Goal: Task Accomplishment & Management: Manage account settings

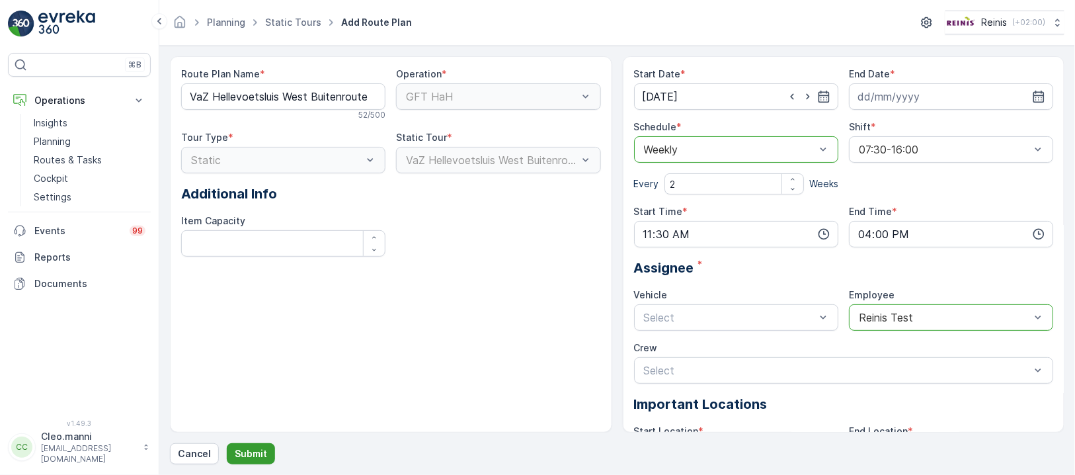
click at [246, 451] on p "Submit" at bounding box center [251, 453] width 32 height 13
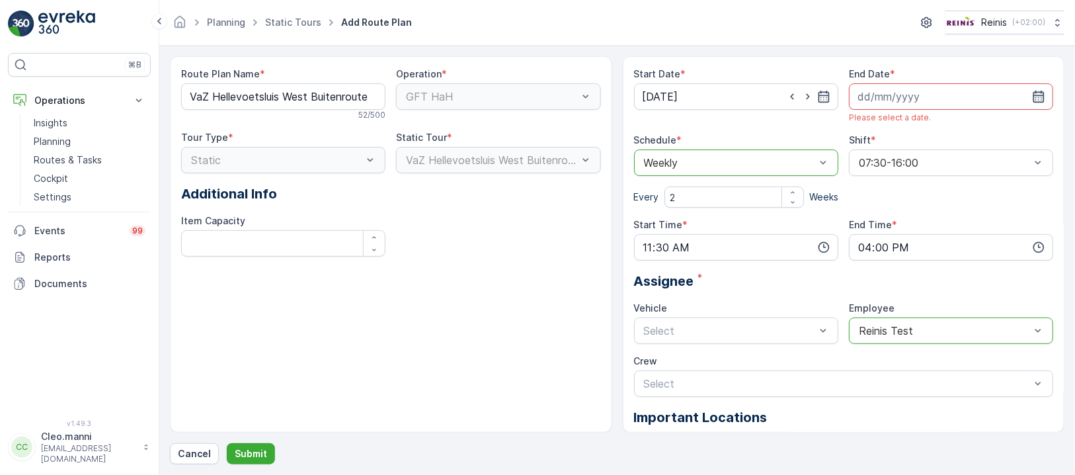
click at [1039, 96] on icon "button" at bounding box center [1038, 96] width 13 height 13
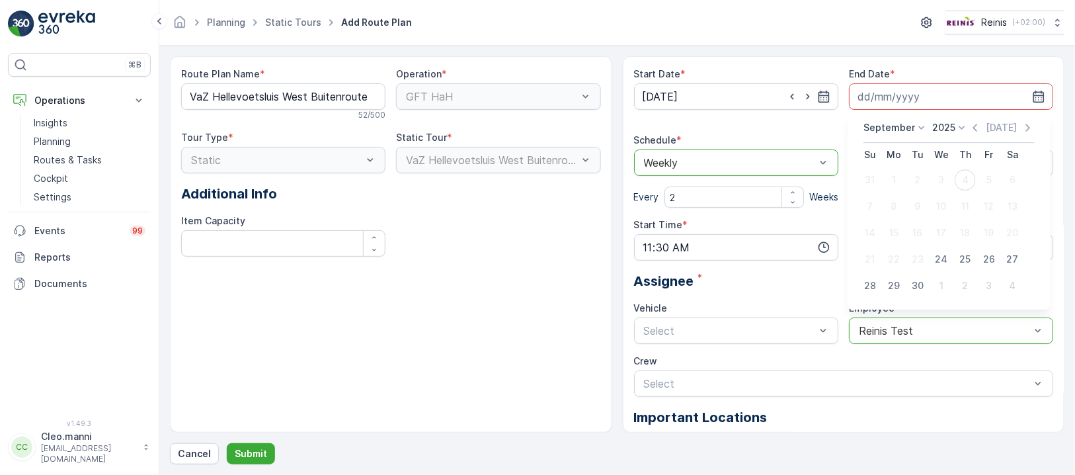
click at [917, 125] on icon at bounding box center [921, 127] width 13 height 13
click at [899, 248] on span "December" at bounding box center [894, 249] width 46 height 13
click at [947, 125] on p "2025" at bounding box center [940, 127] width 23 height 13
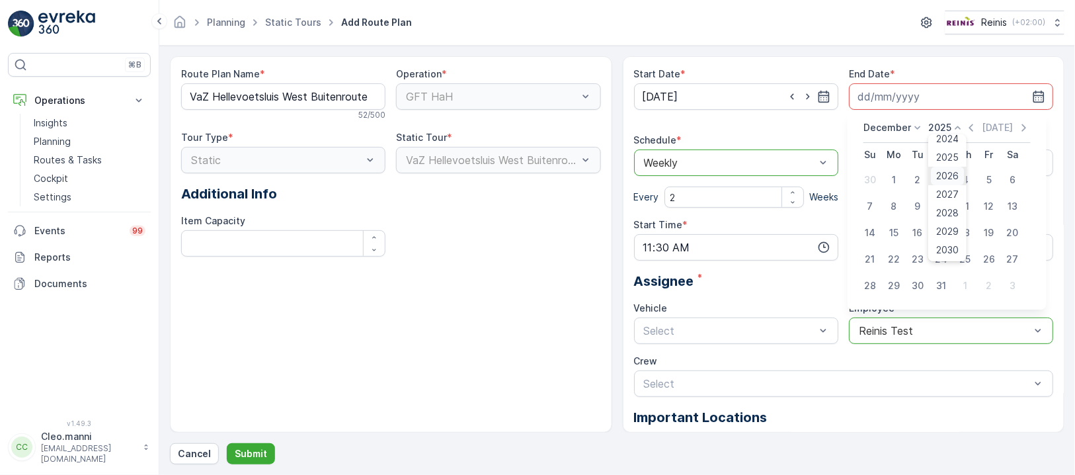
click at [943, 174] on span "2026" at bounding box center [948, 175] width 22 height 13
click at [965, 282] on div "31" at bounding box center [965, 285] width 21 height 21
type input "31.12.2026"
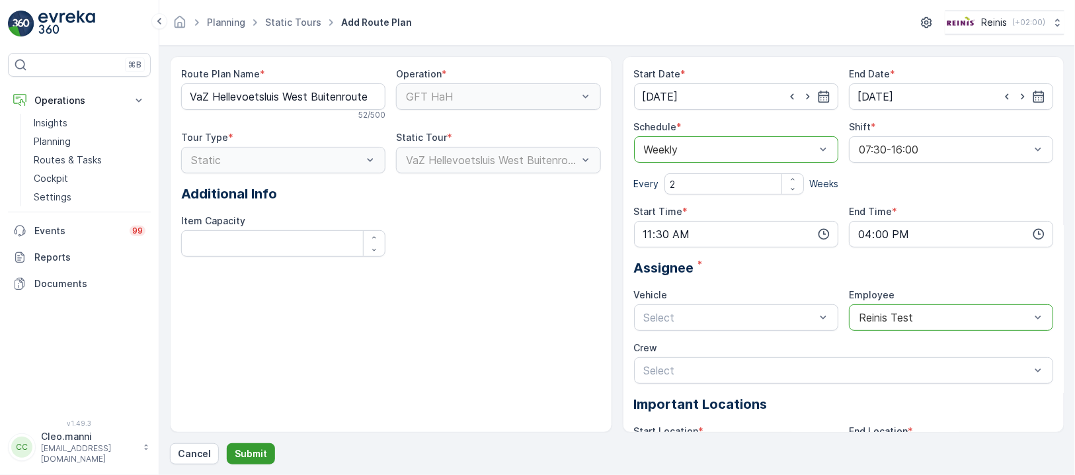
click at [251, 447] on p "Submit" at bounding box center [251, 453] width 32 height 13
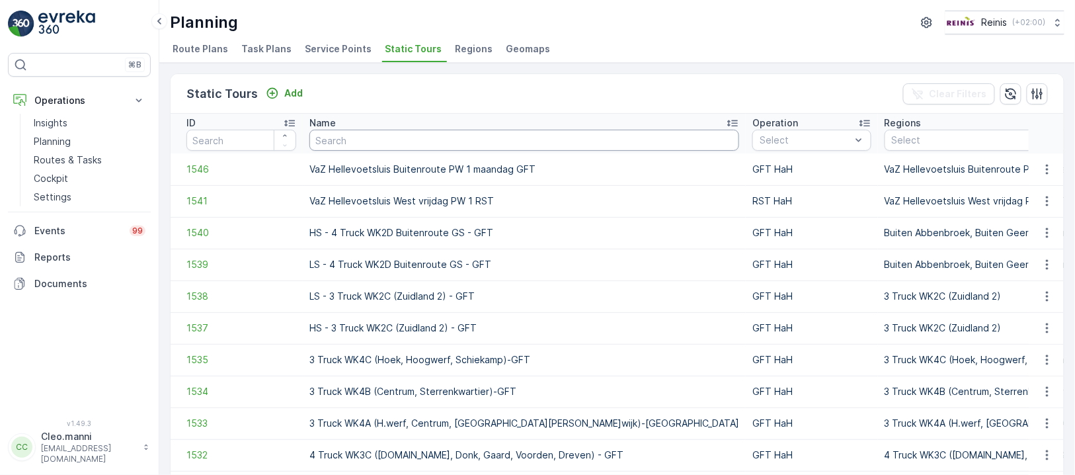
click at [428, 141] on input "text" at bounding box center [524, 140] width 430 height 21
paste input "VaZ Hellevoetsluis West dinsdag RST"
type input "VaZ Hellevoetsluis West dinsdag RST"
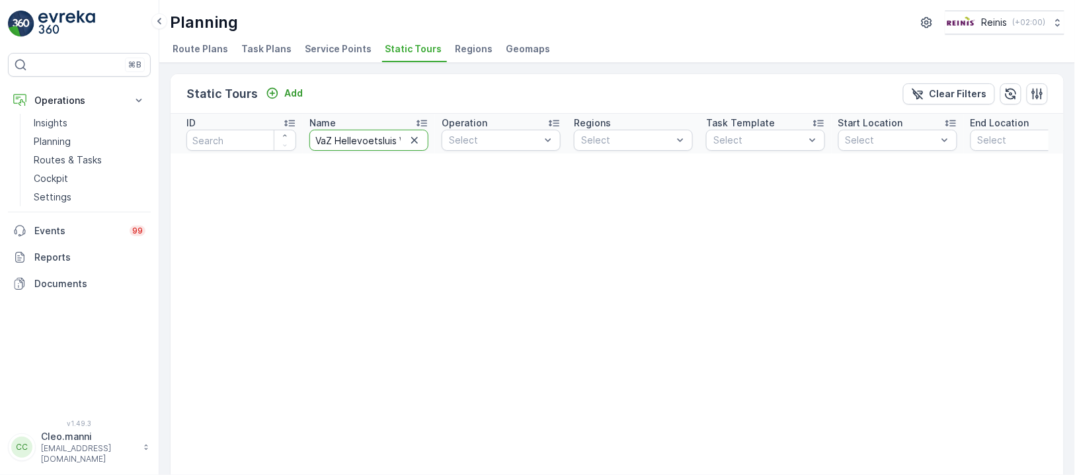
click at [336, 138] on input "VaZ Hellevoetsluis West dinsdag RST" at bounding box center [368, 140] width 119 height 21
type input "VaZ Hellevoetsluis West dinsdag RST"
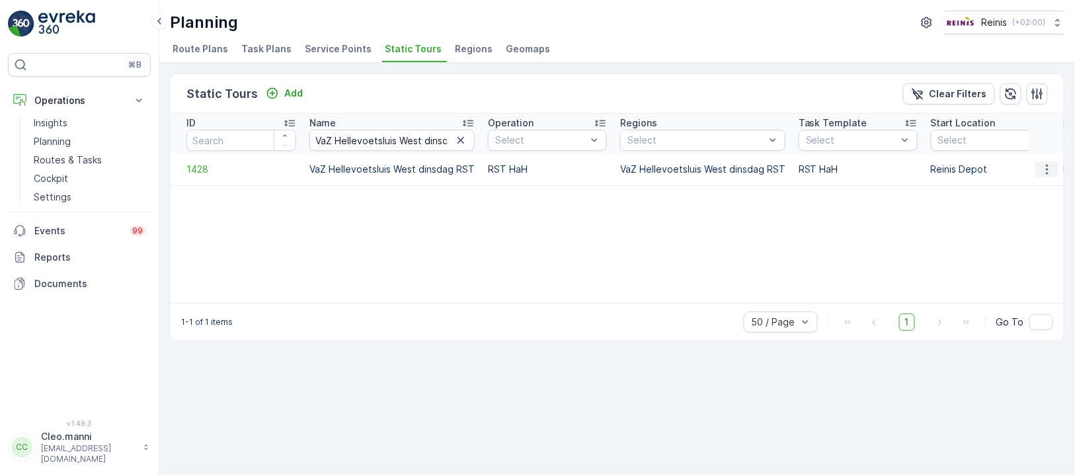
click at [1050, 173] on icon "button" at bounding box center [1047, 169] width 13 height 13
click at [192, 46] on span "Route Plans" at bounding box center [201, 48] width 56 height 13
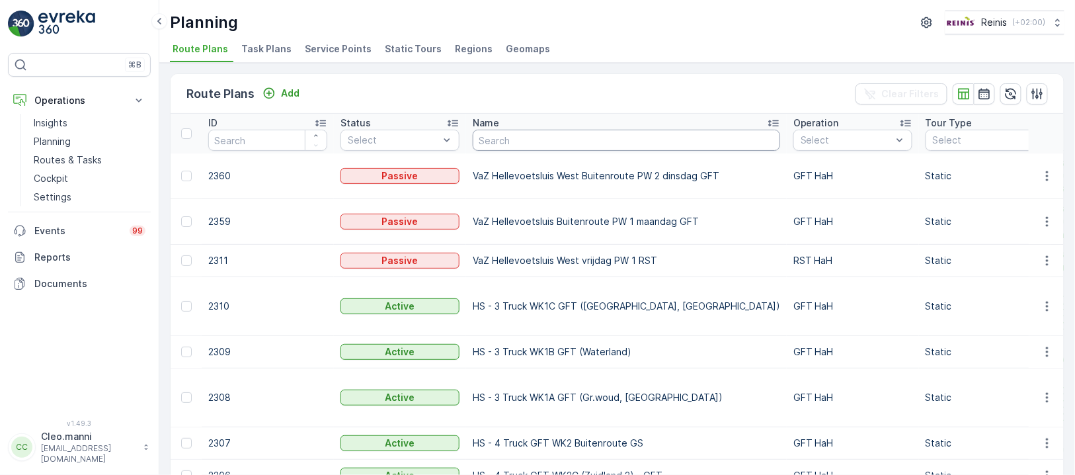
click at [512, 141] on input "text" at bounding box center [626, 140] width 307 height 21
paste input "VaZ Hellevoetsluis West dinsdag RST"
type input "VaZ Hellevoetsluis West dinsdag RST"
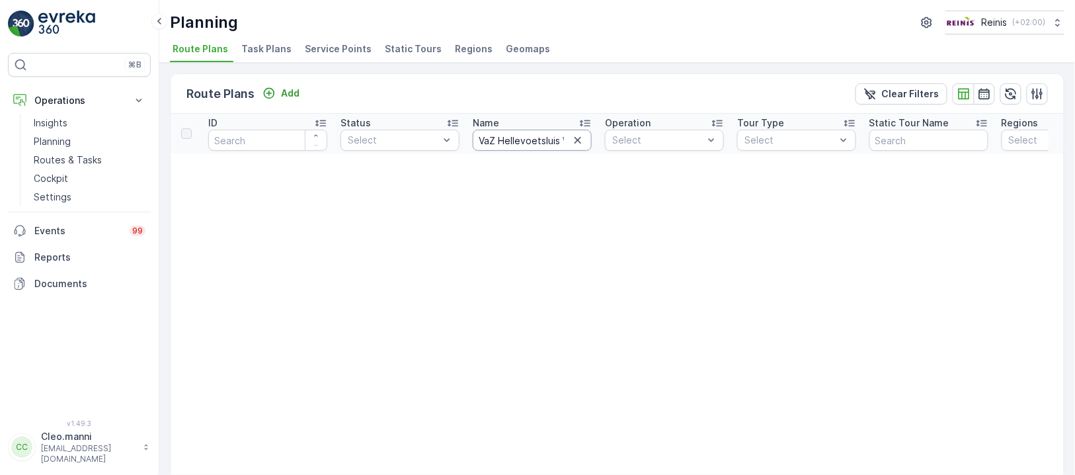
click at [503, 142] on input "VaZ Hellevoetsluis West dinsdag RST" at bounding box center [532, 140] width 119 height 21
type input "VaZ Hellevoetsluis West dinsdag RST"
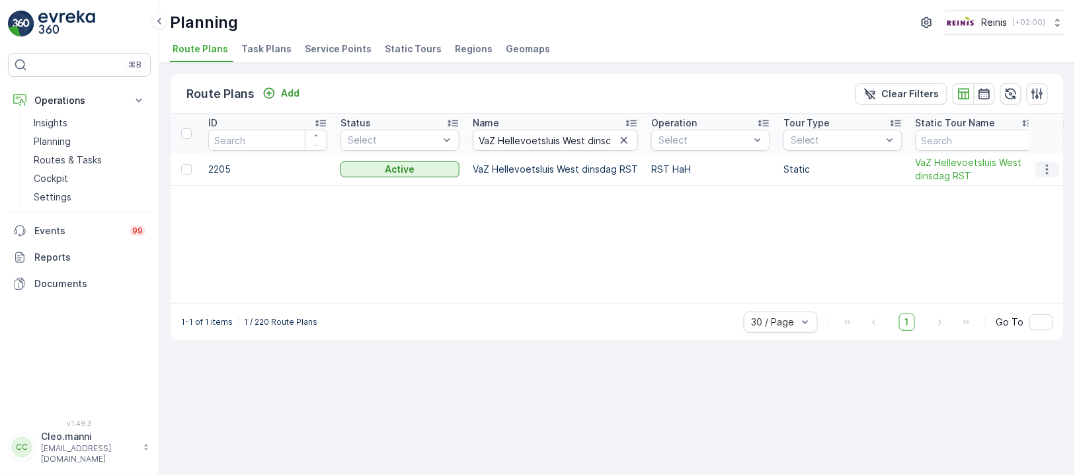
click at [1049, 167] on icon "button" at bounding box center [1047, 169] width 13 height 13
click at [1035, 188] on span "Edit Route Plan" at bounding box center [1035, 187] width 68 height 13
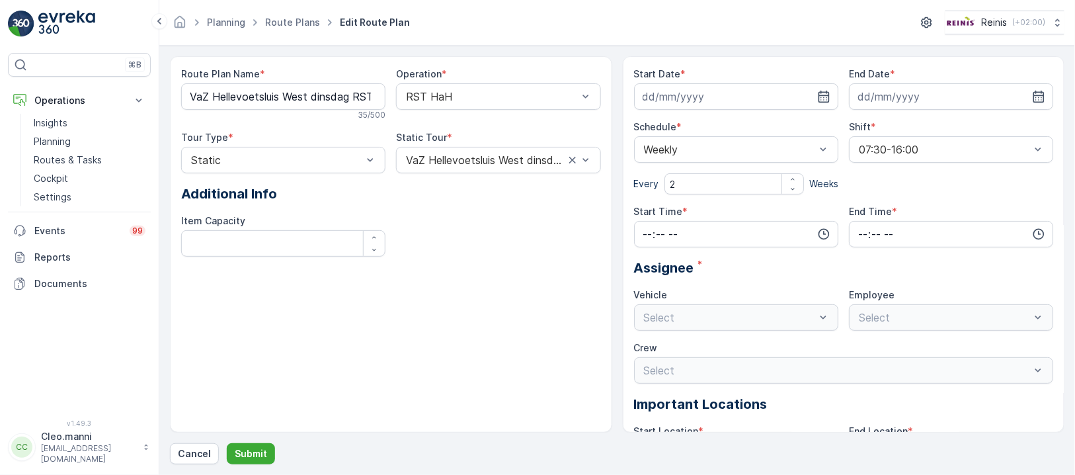
type input "15.07.2025"
type input "31.12.2026"
type input "07:30"
type input "16:00"
click at [822, 98] on icon "button" at bounding box center [823, 96] width 13 height 13
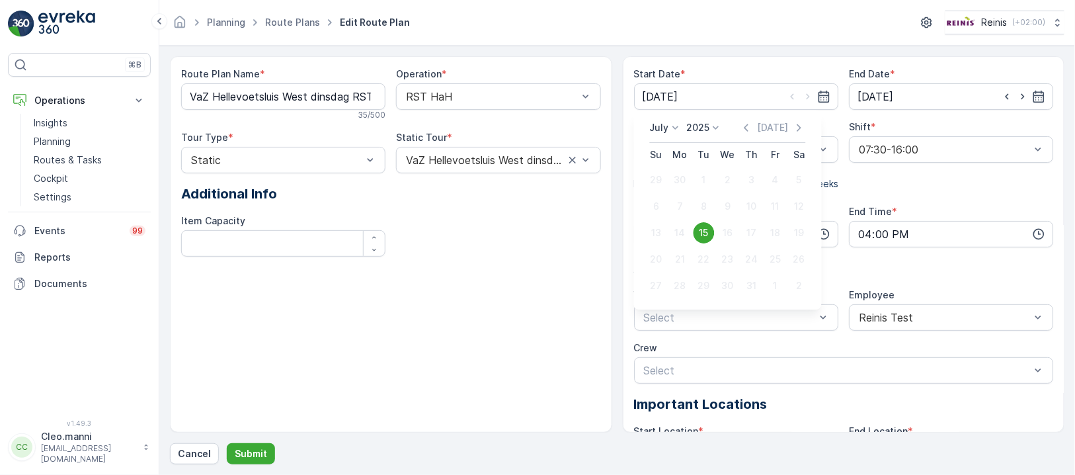
click at [674, 126] on icon at bounding box center [675, 127] width 13 height 13
click at [684, 202] on span "September" at bounding box center [683, 206] width 50 height 13
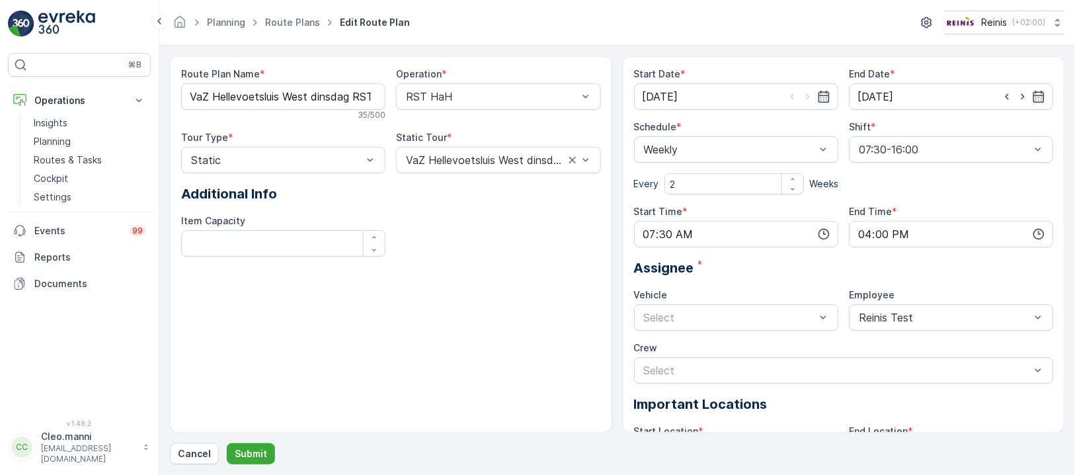
click at [525, 235] on div "Route Plan Name * VaZ Hellevoetsluis West dinsdag RST 35 / 500 Operation * RST …" at bounding box center [391, 167] width 420 height 200
click at [824, 94] on icon "button" at bounding box center [823, 97] width 11 height 12
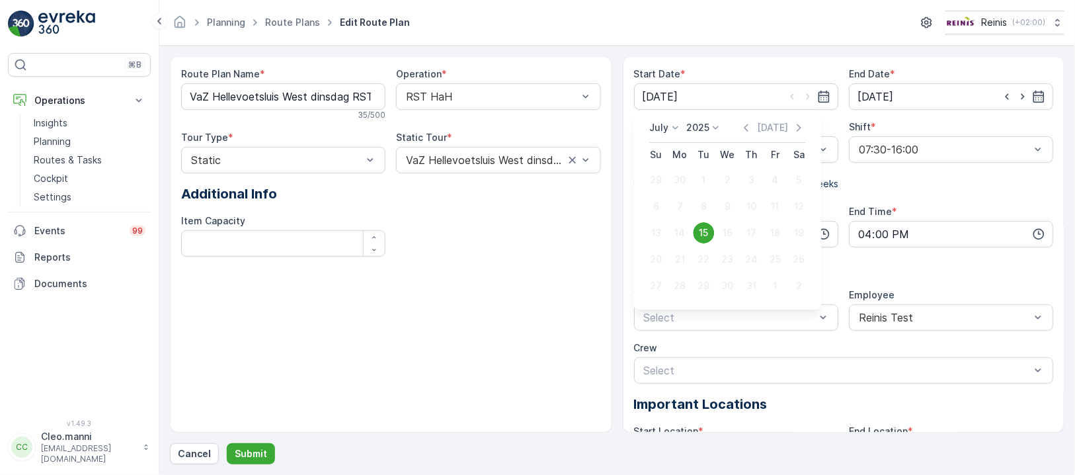
click at [676, 126] on icon at bounding box center [675, 127] width 13 height 13
click at [678, 209] on span "September" at bounding box center [683, 206] width 50 height 13
click at [706, 229] on div "16" at bounding box center [704, 232] width 21 height 21
type input "[DATE]"
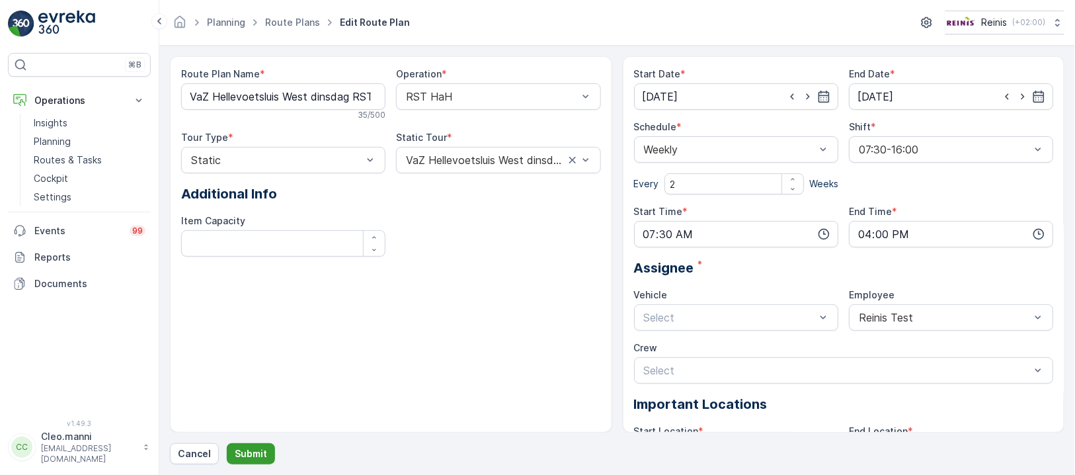
click at [243, 450] on p "Submit" at bounding box center [251, 453] width 32 height 13
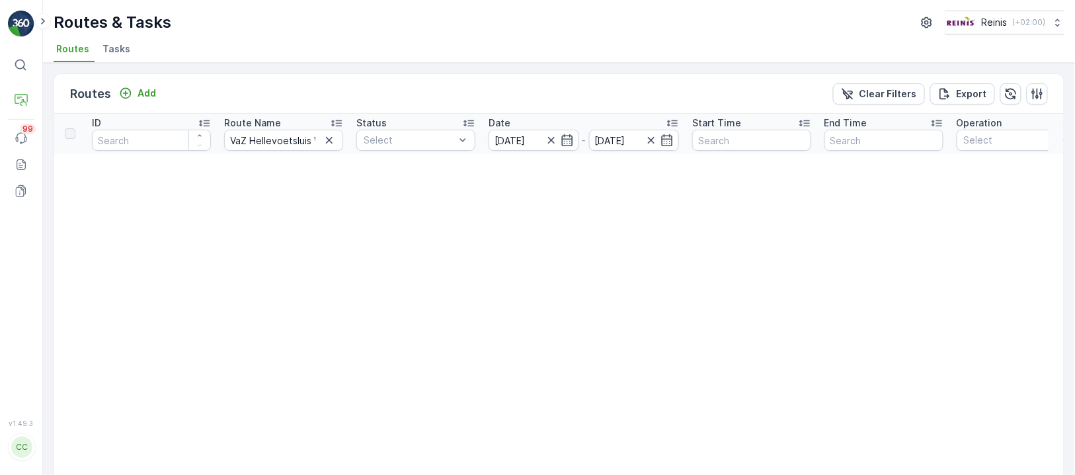
scroll to position [23, 0]
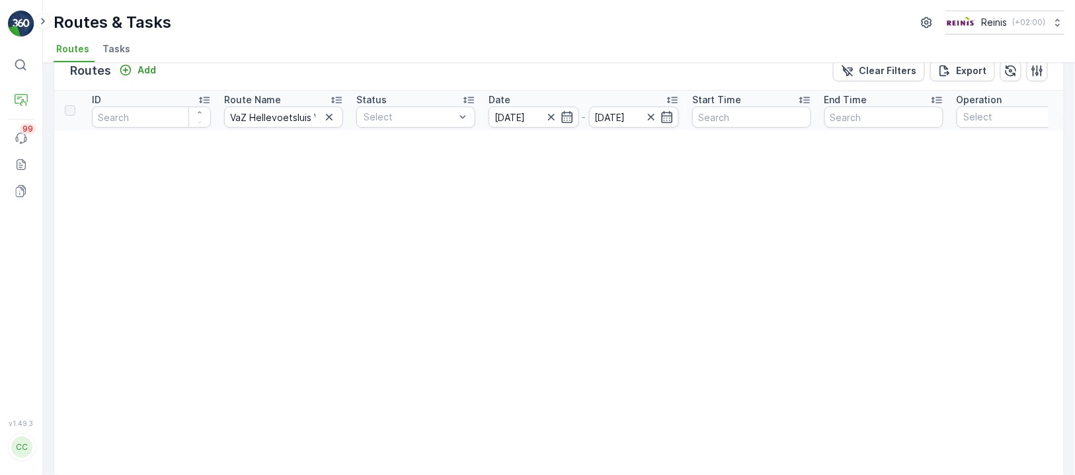
click at [333, 112] on icon "button" at bounding box center [329, 116] width 13 height 13
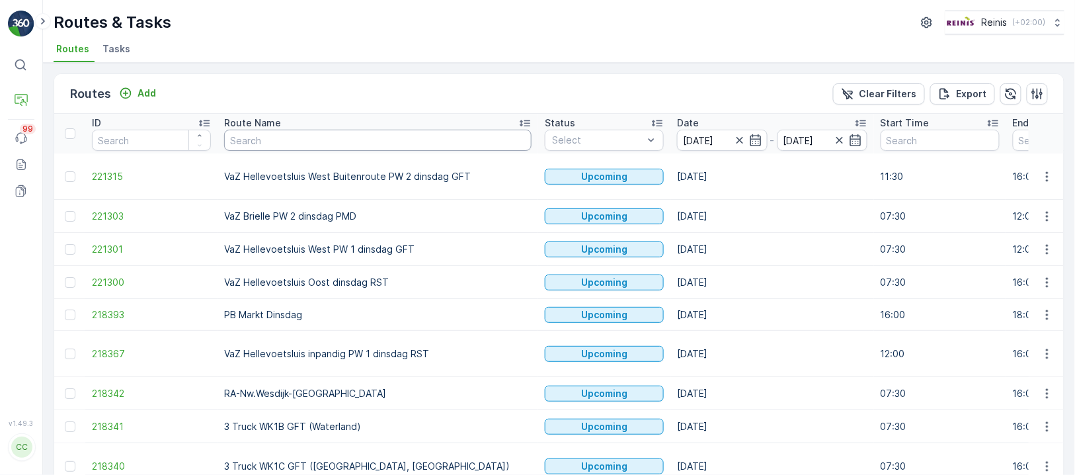
click at [343, 141] on input "text" at bounding box center [377, 140] width 307 height 21
type input "vaz"
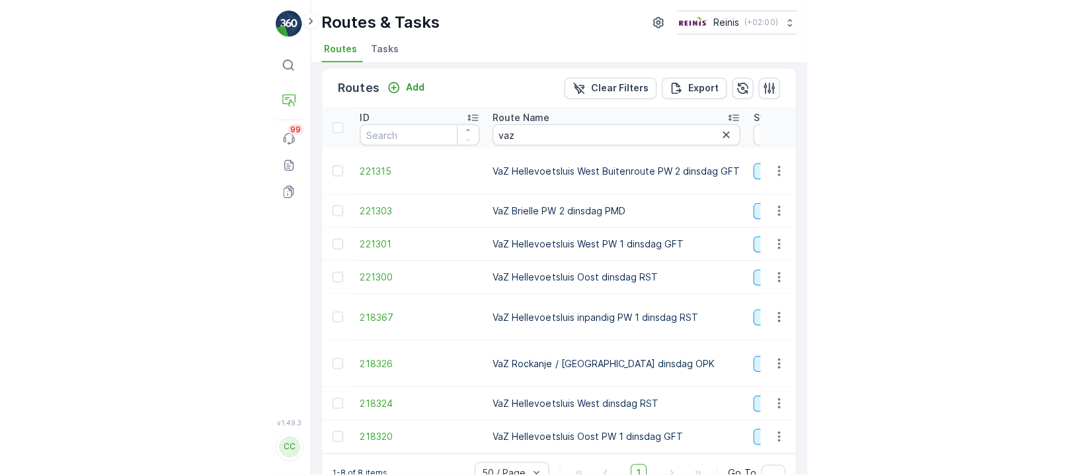
scroll to position [26, 0]
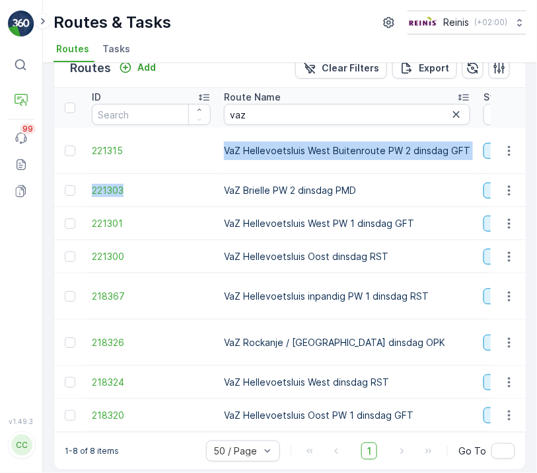
drag, startPoint x: 214, startPoint y: 184, endPoint x: 222, endPoint y: 148, distance: 37.4
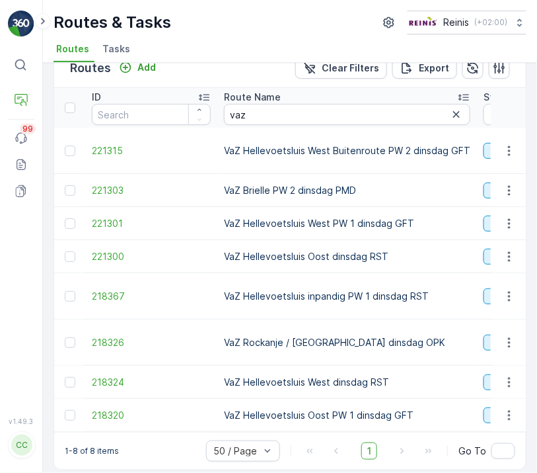
click at [366, 188] on td "VaZ Brielle PW 2 dinsdag PMD" at bounding box center [348, 190] width 260 height 33
click at [369, 147] on td "VaZ Hellevoetsluis West Buitenroute PW 2 dinsdag GFT" at bounding box center [348, 151] width 260 height 46
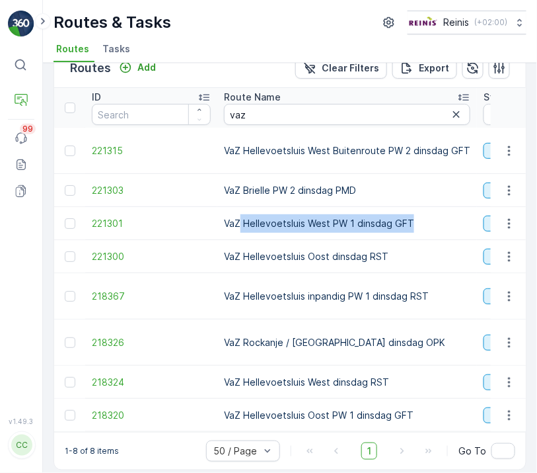
drag, startPoint x: 417, startPoint y: 218, endPoint x: 239, endPoint y: 220, distance: 178.5
click at [239, 220] on td "VaZ Hellevoetsluis West PW 1 dinsdag GFT" at bounding box center [348, 223] width 260 height 33
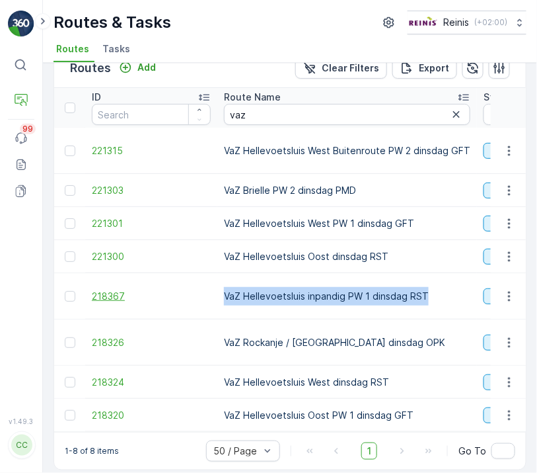
drag, startPoint x: 426, startPoint y: 292, endPoint x: 210, endPoint y: 298, distance: 216.9
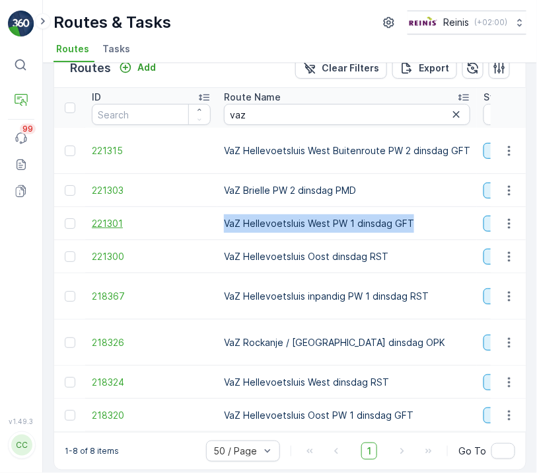
drag, startPoint x: 409, startPoint y: 218, endPoint x: 192, endPoint y: 218, distance: 216.8
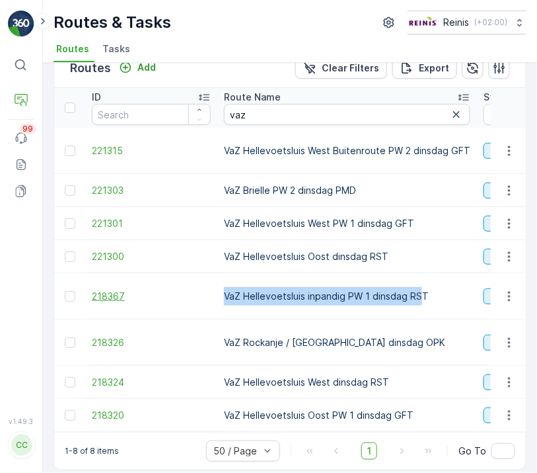
drag, startPoint x: 419, startPoint y: 286, endPoint x: 204, endPoint y: 291, distance: 215.6
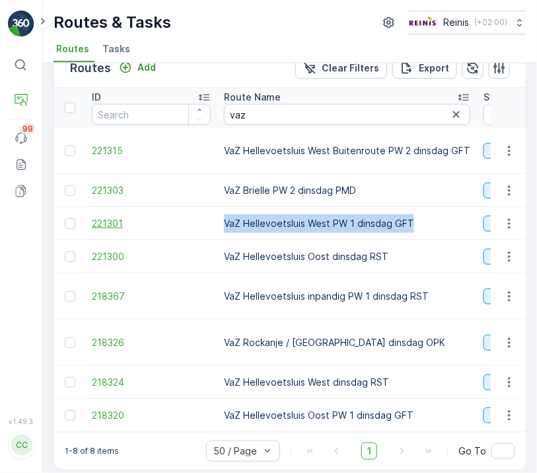
drag, startPoint x: 416, startPoint y: 222, endPoint x: 198, endPoint y: 227, distance: 218.2
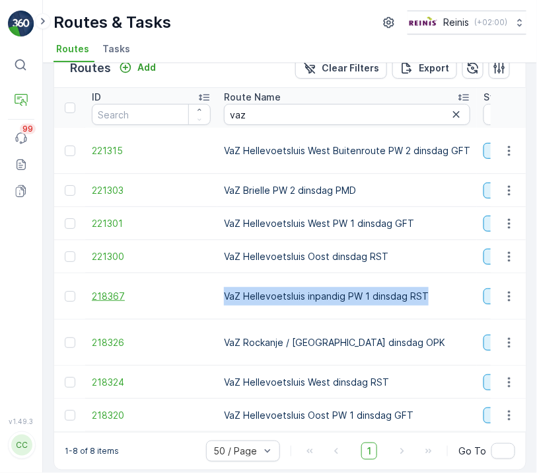
drag, startPoint x: 432, startPoint y: 292, endPoint x: 208, endPoint y: 297, distance: 224.8
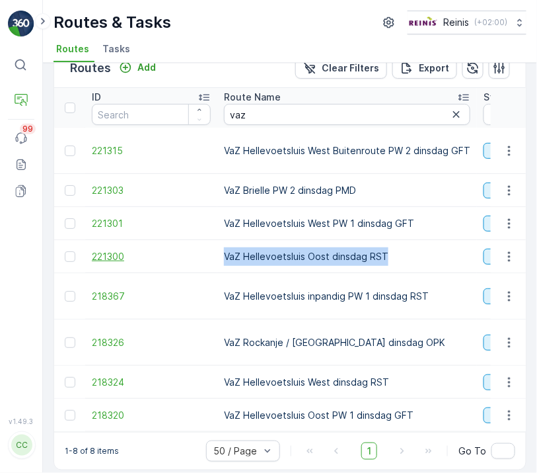
drag, startPoint x: 293, startPoint y: 255, endPoint x: 210, endPoint y: 260, distance: 83.5
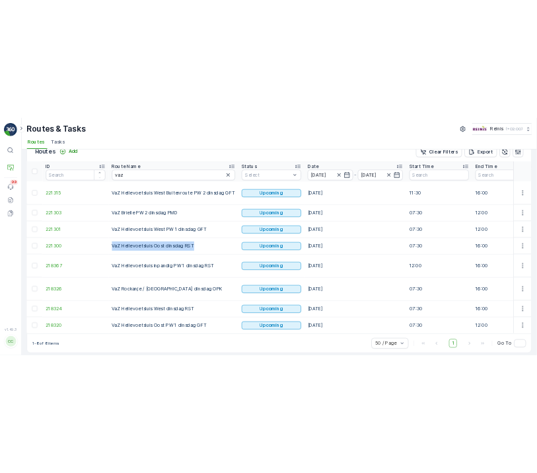
scroll to position [23, 0]
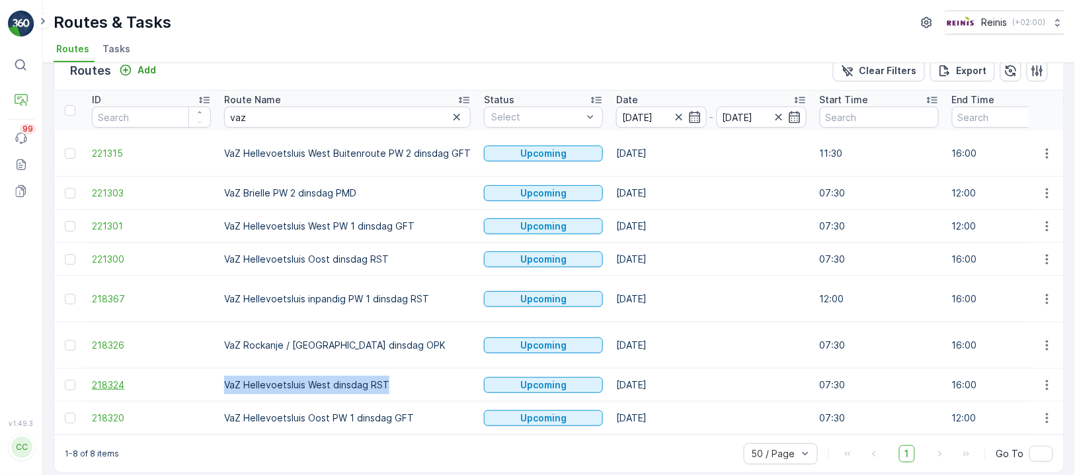
drag, startPoint x: 387, startPoint y: 368, endPoint x: 203, endPoint y: 372, distance: 183.8
copy tr "VaZ Hellevoetsluis West dinsdag RST"
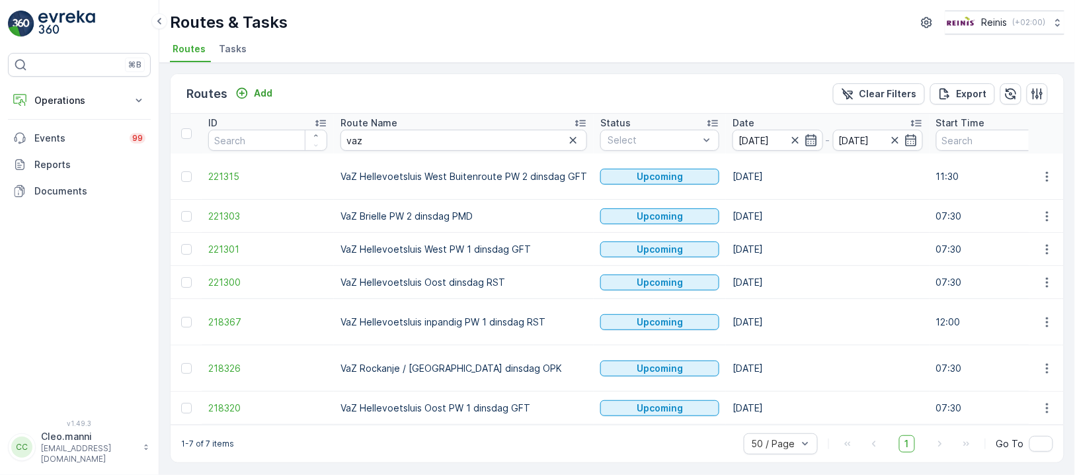
click at [807, 139] on icon "button" at bounding box center [811, 140] width 13 height 13
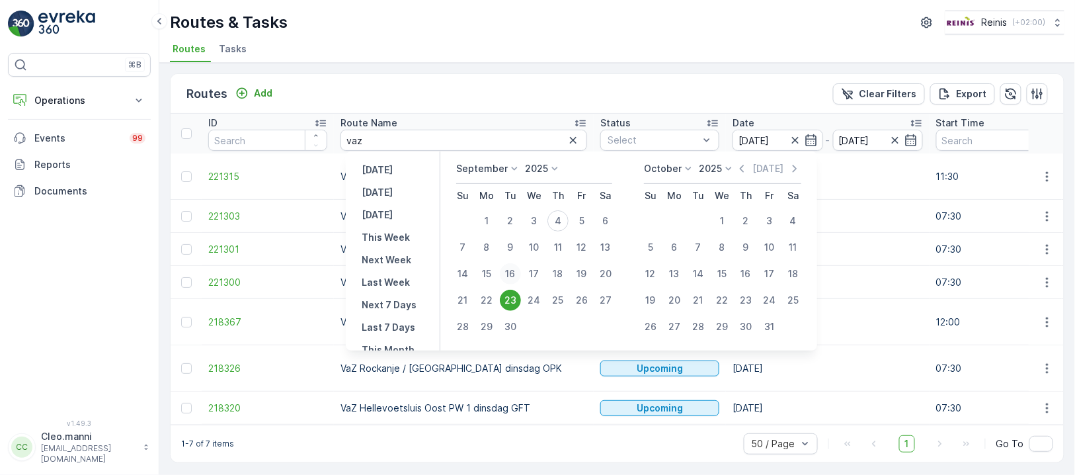
click at [506, 271] on div "16" at bounding box center [510, 273] width 21 height 21
type input "[DATE]"
click at [509, 271] on div "16" at bounding box center [510, 273] width 21 height 21
type input "[DATE]"
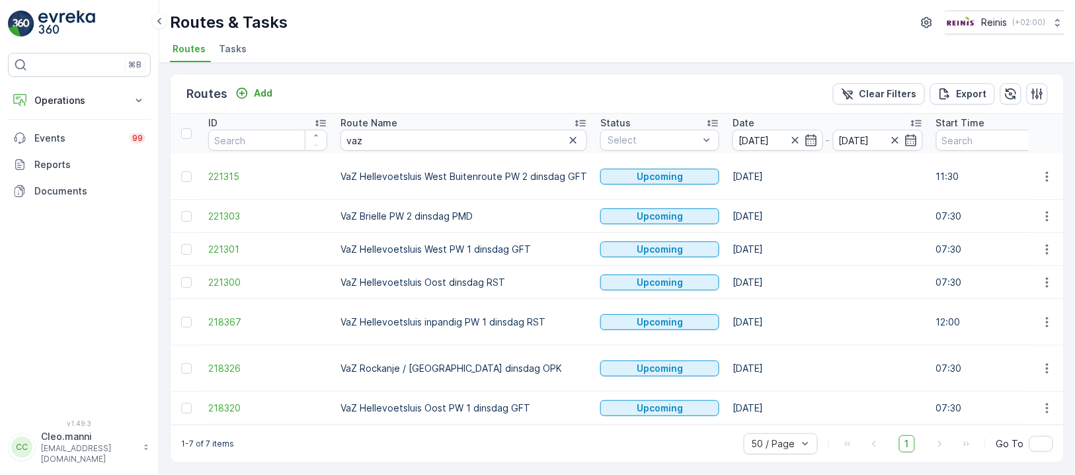
click at [509, 271] on td "VaZ Hellevoetsluis Oost dinsdag RST" at bounding box center [464, 282] width 260 height 33
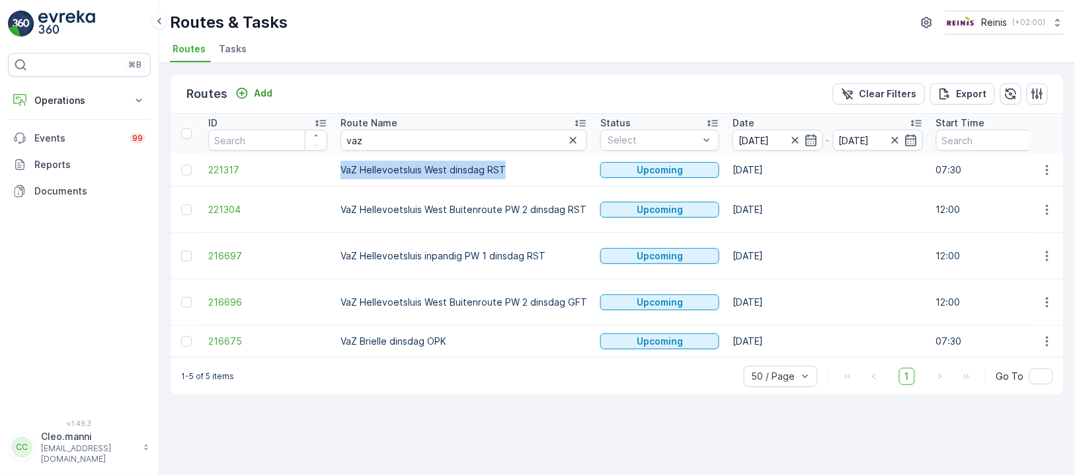
drag, startPoint x: 500, startPoint y: 172, endPoint x: 327, endPoint y: 171, distance: 172.6
